Goal: Navigation & Orientation: Find specific page/section

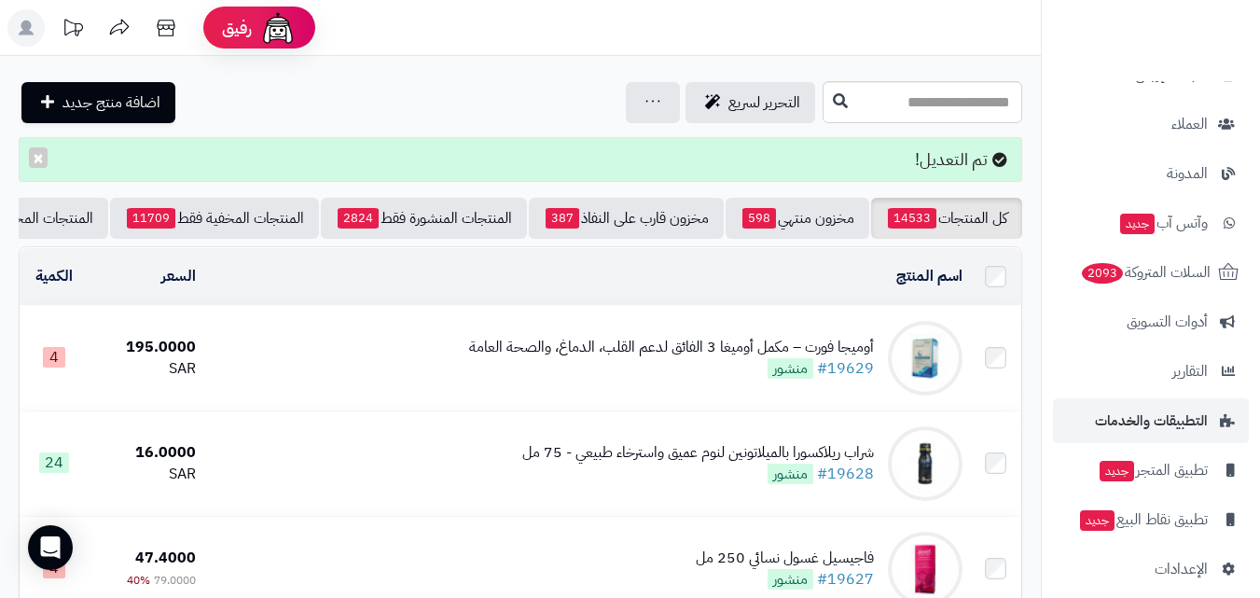
scroll to position [576, 0]
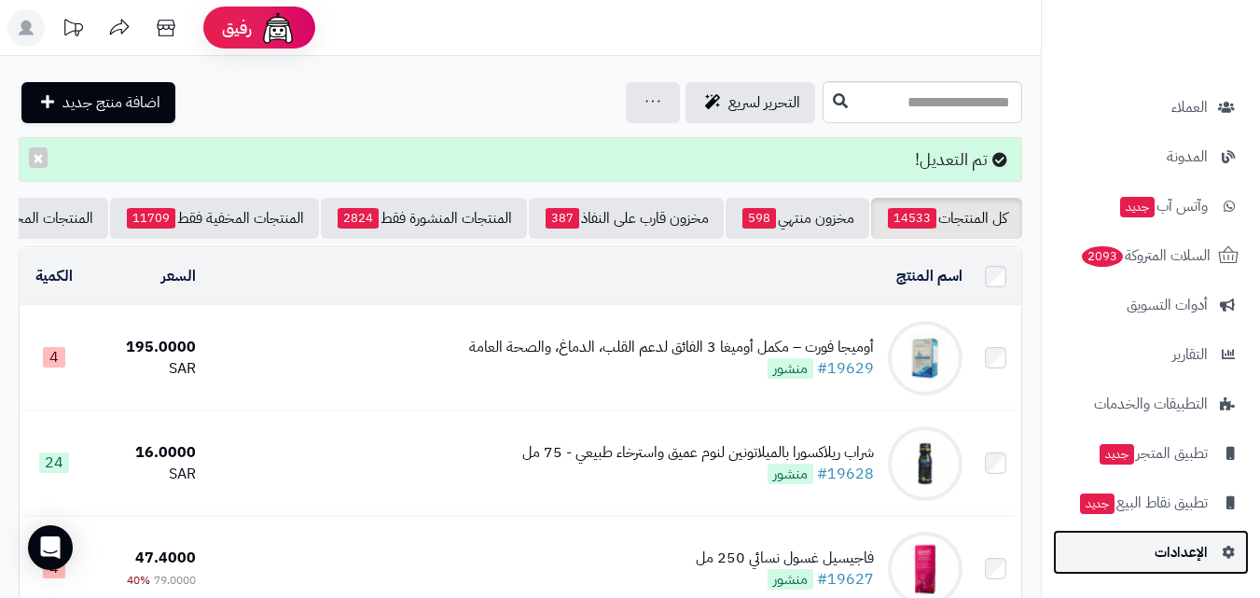
click at [1213, 552] on link "الإعدادات" at bounding box center [1151, 552] width 196 height 45
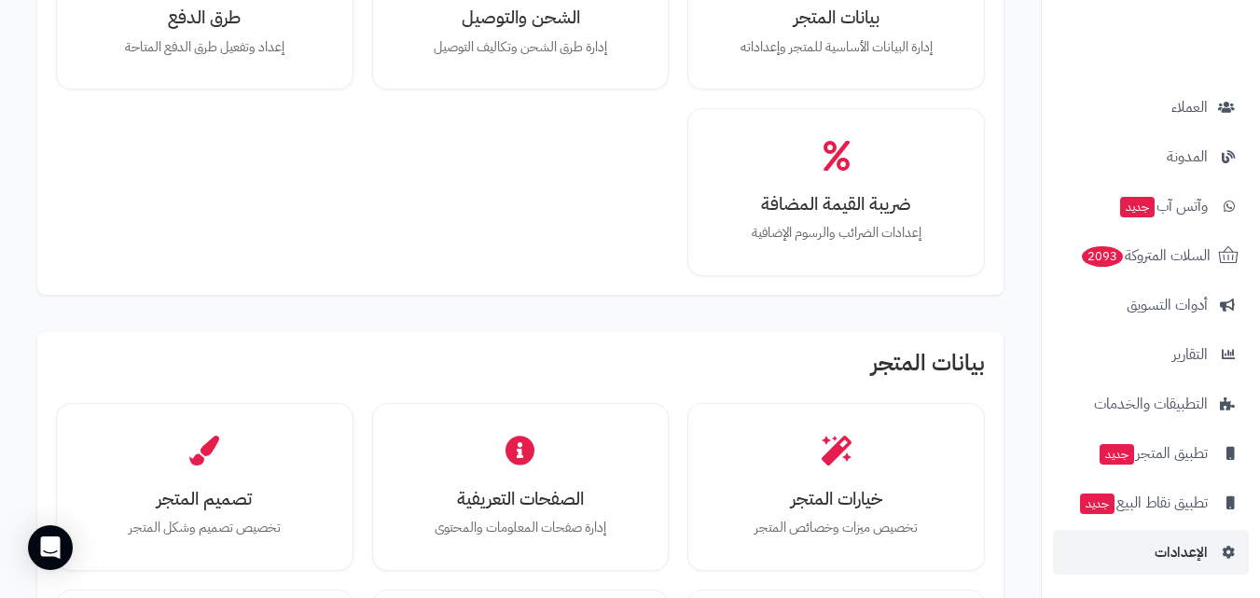
scroll to position [559, 0]
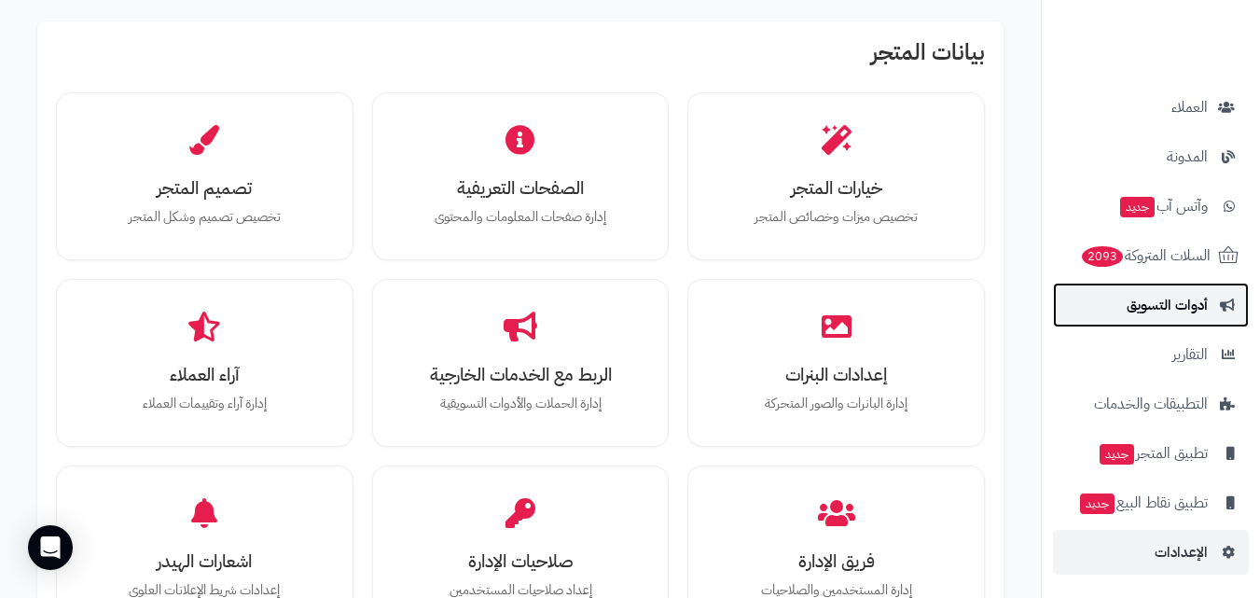
click at [1165, 306] on span "أدوات التسويق" at bounding box center [1166, 305] width 81 height 26
